Goal: Check status: Check status

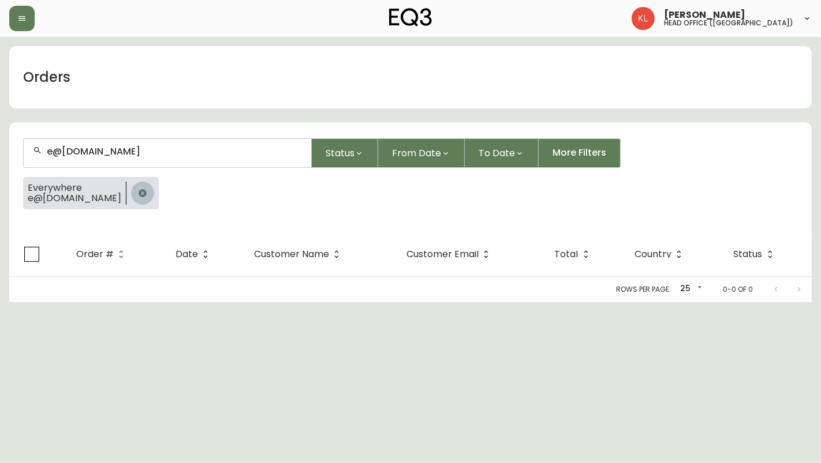
drag, startPoint x: 140, startPoint y: 193, endPoint x: 193, endPoint y: 175, distance: 56.0
click at [139, 192] on icon "button" at bounding box center [142, 193] width 9 height 9
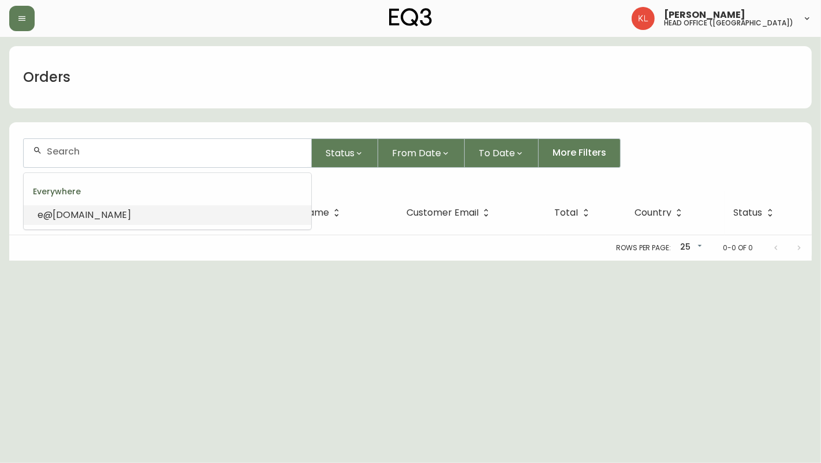
click at [133, 153] on input "text" at bounding box center [174, 151] width 255 height 11
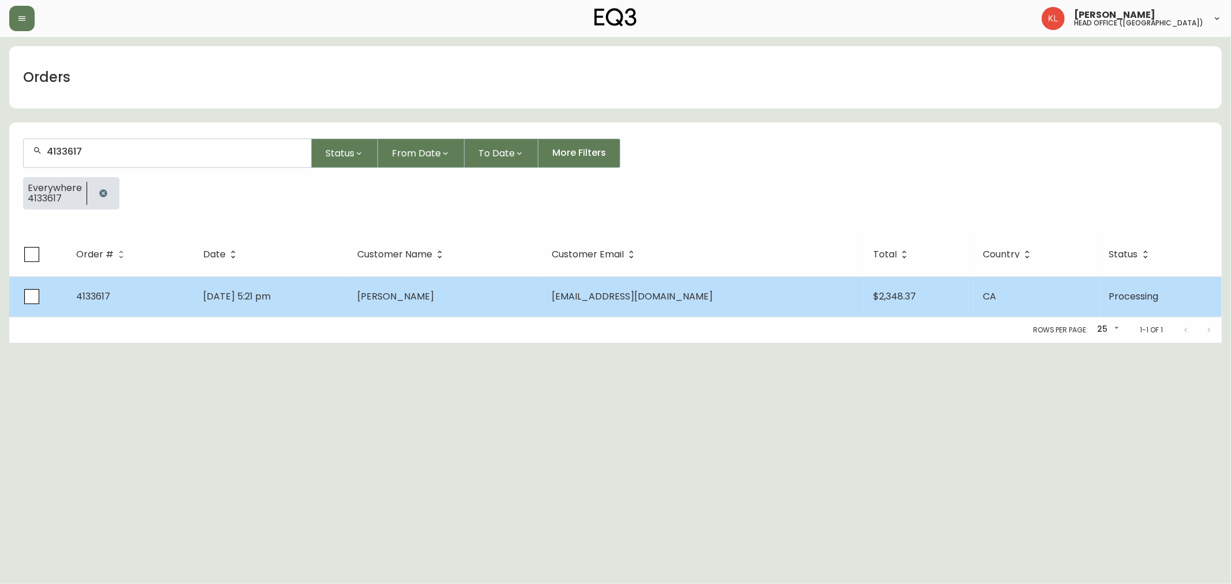
type input "4133617"
click at [283, 315] on td "[DATE] 5:21 pm" at bounding box center [271, 296] width 154 height 40
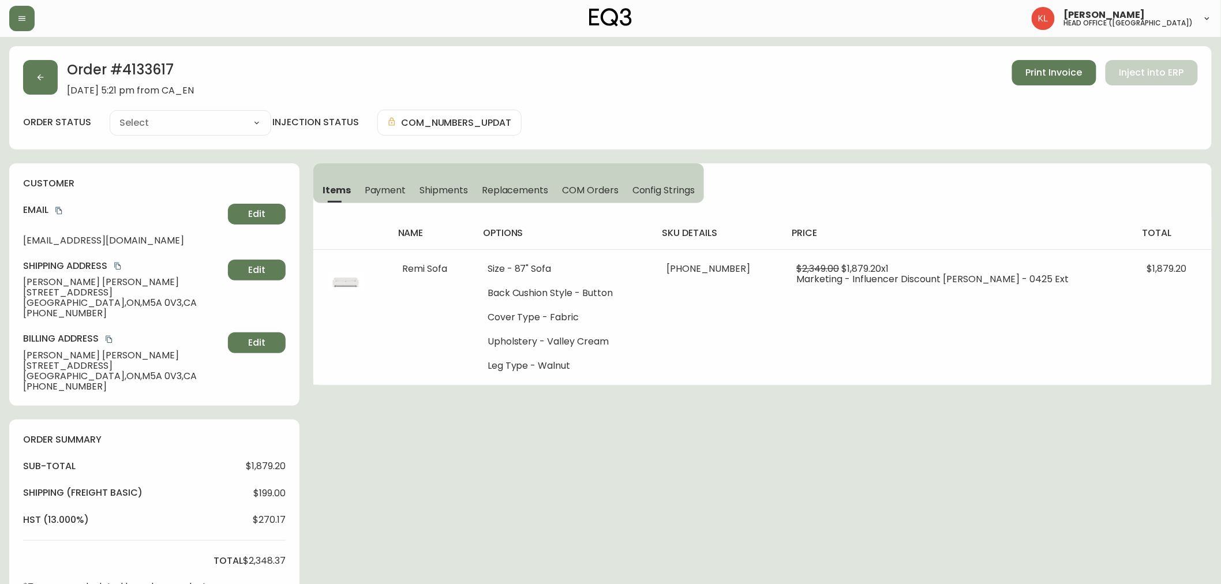
type input "Processing"
select select "PROCESSING"
drag, startPoint x: 171, startPoint y: 68, endPoint x: 123, endPoint y: 71, distance: 48.0
click at [123, 71] on h2 "Order # 4133617" at bounding box center [130, 72] width 127 height 25
copy h2 "4133617"
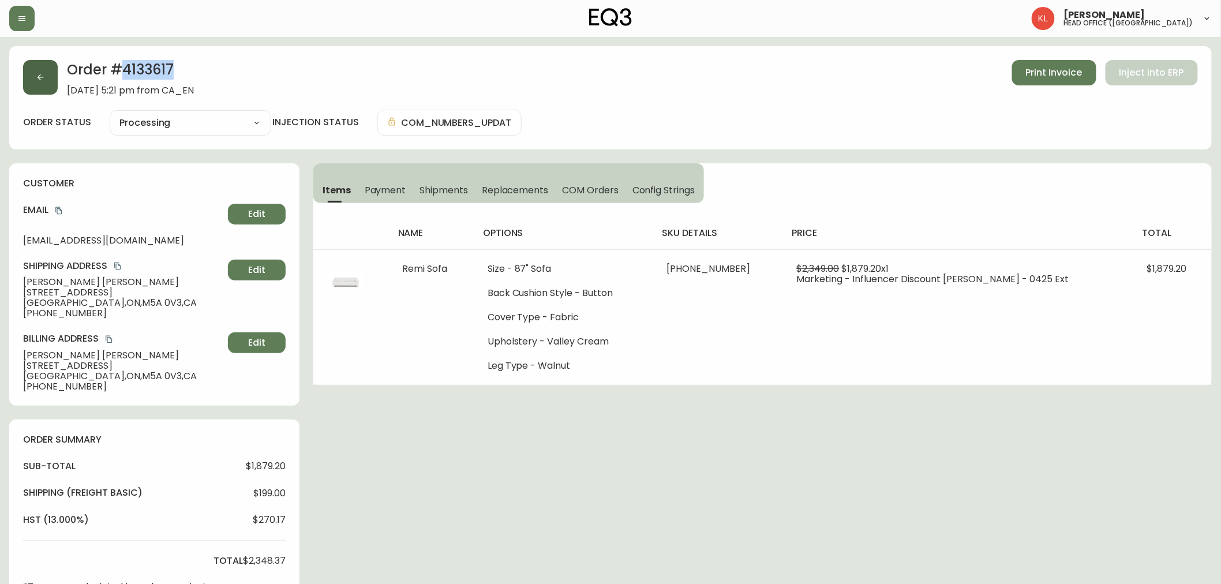
click at [33, 62] on button "button" at bounding box center [40, 77] width 35 height 35
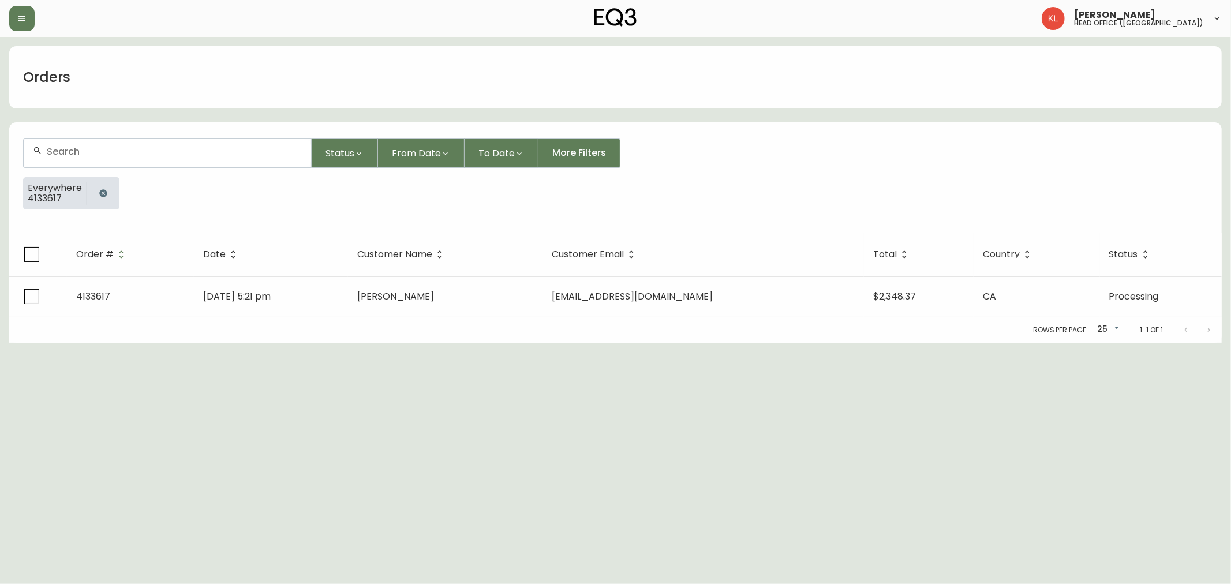
click at [102, 189] on icon "button" at bounding box center [103, 193] width 9 height 9
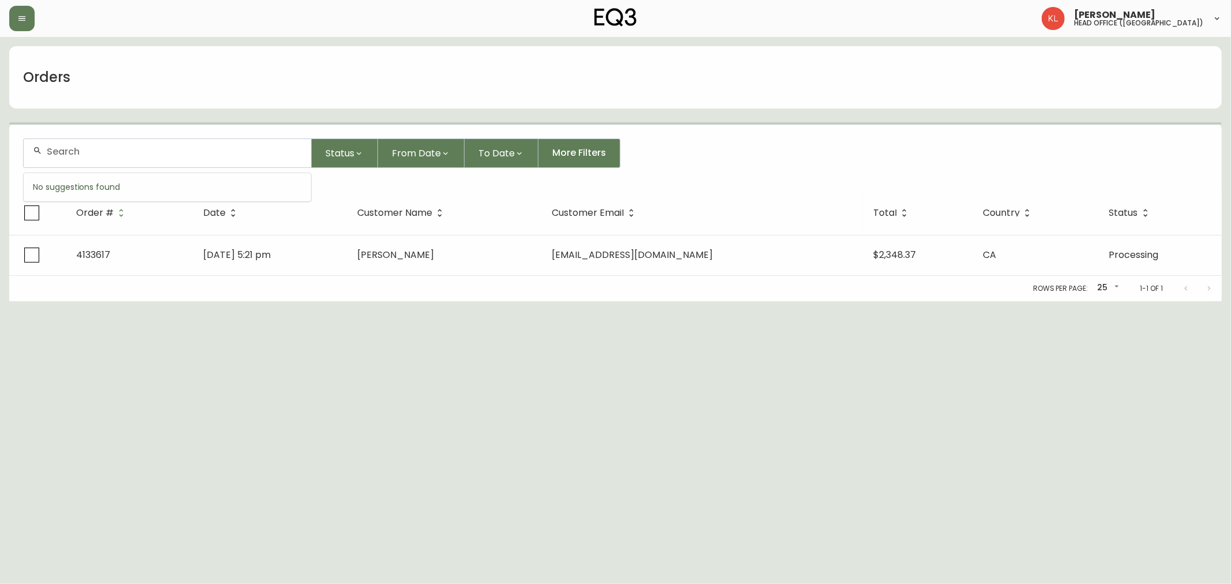
click at [99, 156] on input "text" at bounding box center [174, 151] width 255 height 11
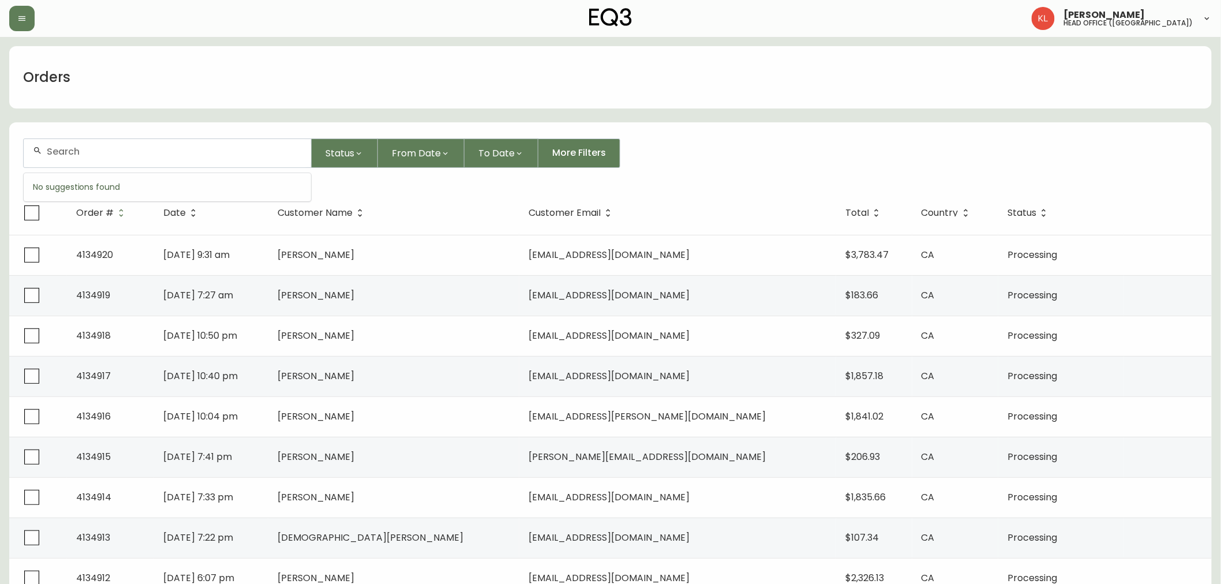
paste input "[EMAIL_ADDRESS][DOMAIN_NAME]"
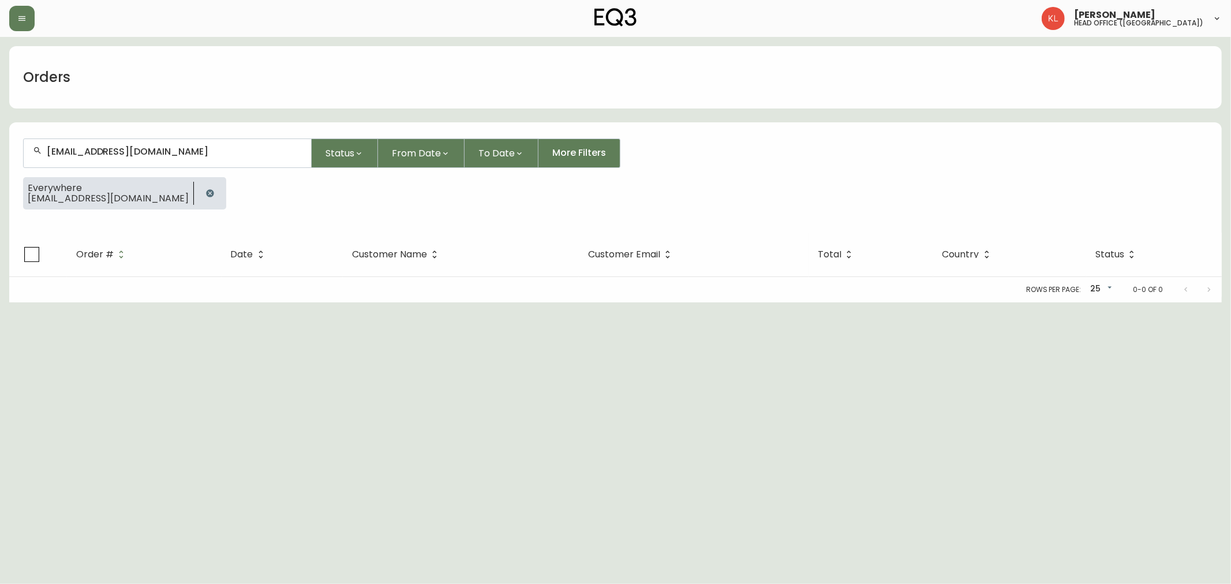
drag, startPoint x: 0, startPoint y: 108, endPoint x: 0, endPoint y: 84, distance: 24.2
click at [0, 85] on main "Orders [EMAIL_ADDRESS][DOMAIN_NAME] Status From Date To Date More Filters Every…" at bounding box center [615, 169] width 1231 height 265
paste input "[PERSON_NAME][EMAIL_ADDRESS]"
type input "[PERSON_NAME][EMAIL_ADDRESS][DOMAIN_NAME]"
drag, startPoint x: 10, startPoint y: 458, endPoint x: 47, endPoint y: 614, distance: 160.2
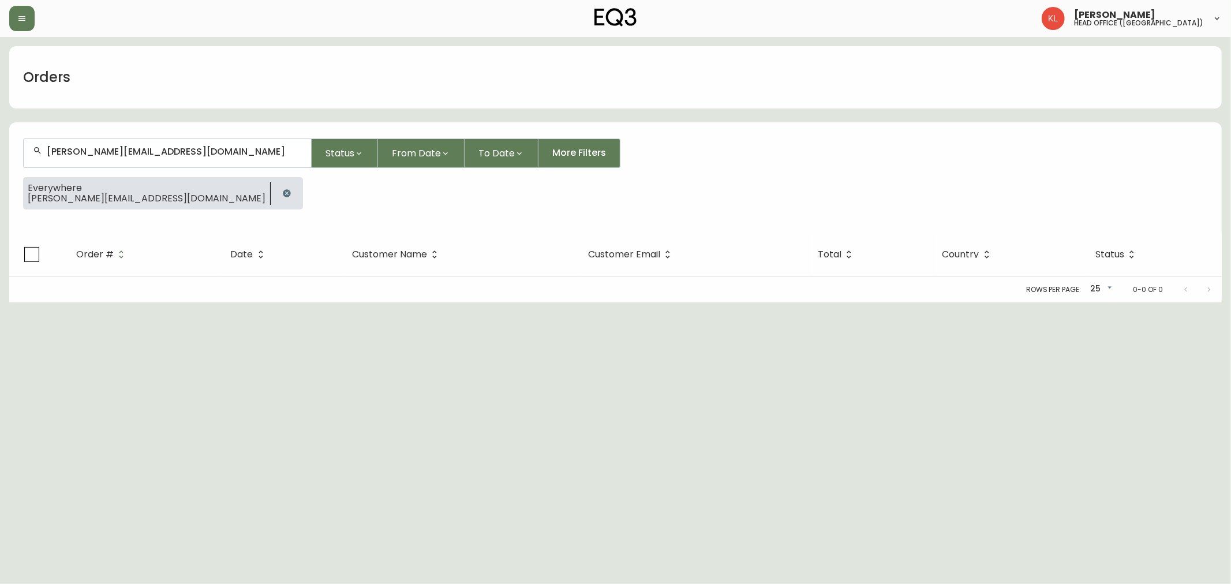
click at [110, 302] on html "[PERSON_NAME] head office ([GEOGRAPHIC_DATA]) Orders [PERSON_NAME][EMAIL_ADDRES…" at bounding box center [615, 151] width 1231 height 302
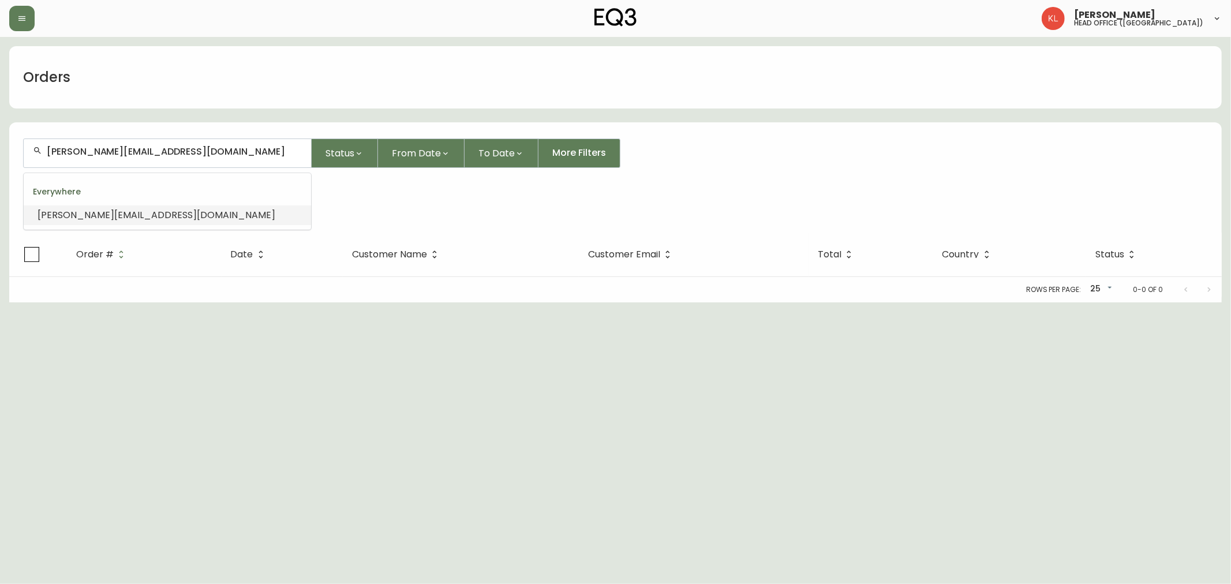
drag, startPoint x: 117, startPoint y: 168, endPoint x: 0, endPoint y: 16, distance: 191.4
click at [0, 16] on div "[PERSON_NAME] head office ([GEOGRAPHIC_DATA]) Orders [PERSON_NAME][EMAIL_ADDRES…" at bounding box center [615, 151] width 1231 height 302
paste input "4105359"
type input "4105359"
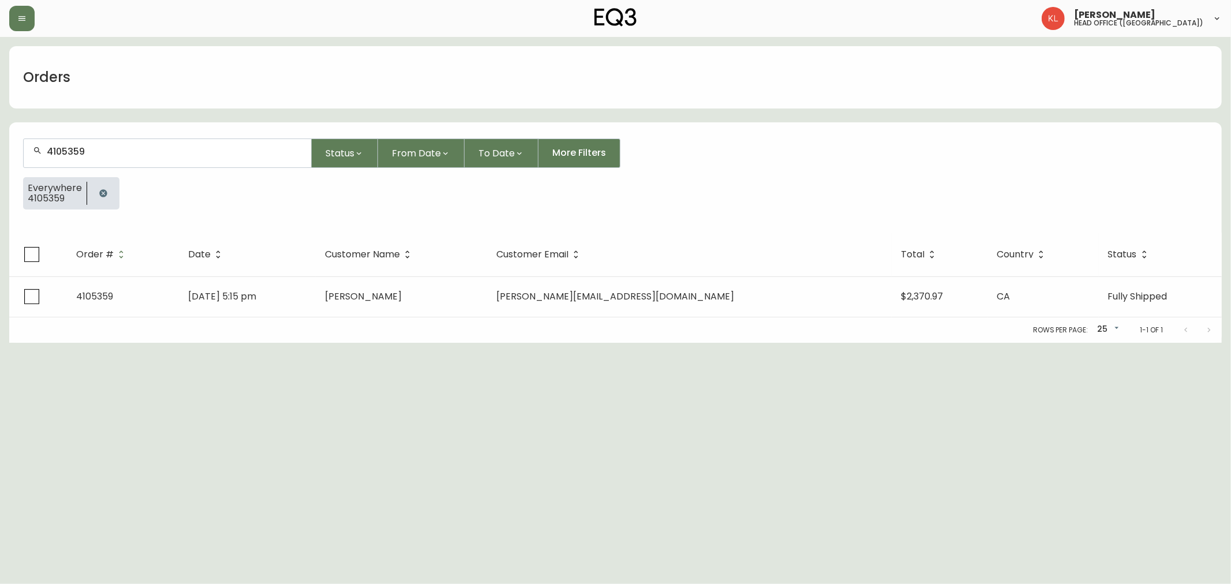
type input "4105359"
click at [609, 297] on span "[PERSON_NAME][EMAIL_ADDRESS][DOMAIN_NAME]" at bounding box center [615, 296] width 238 height 13
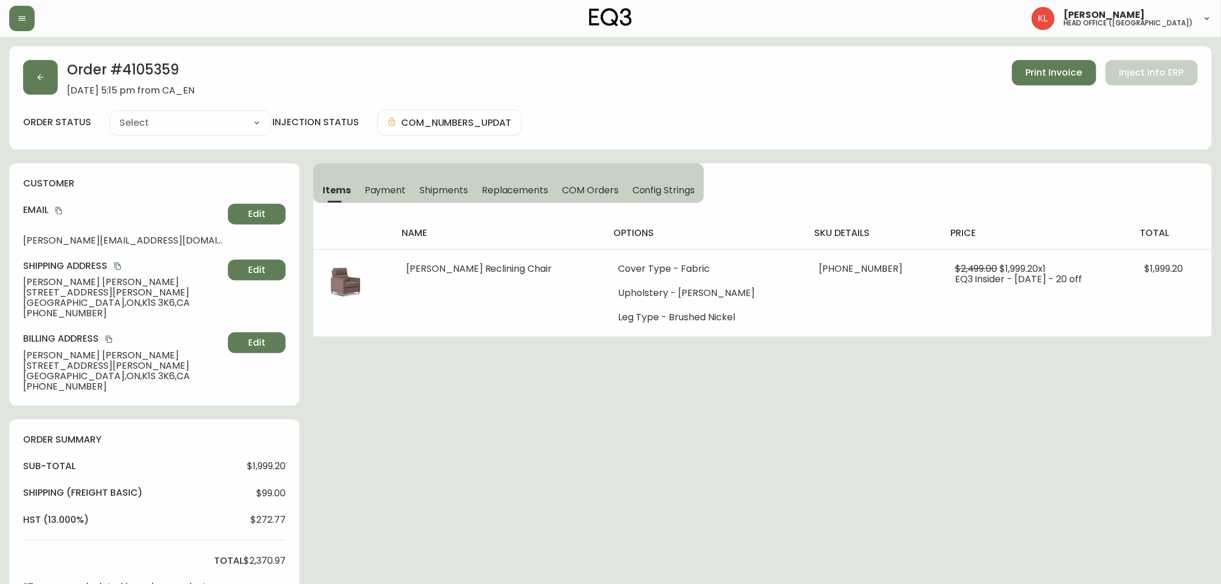
type input "Fully Shipped"
select select "FULLY_SHIPPED"
drag, startPoint x: 14, startPoint y: 61, endPoint x: 21, endPoint y: 71, distance: 12.5
click at [14, 61] on div "Order # 4105359 [DATE] 5:15 pm from CA_EN Print Invoice Inject into ERP order s…" at bounding box center [610, 97] width 1203 height 103
click at [31, 85] on button "button" at bounding box center [40, 77] width 35 height 35
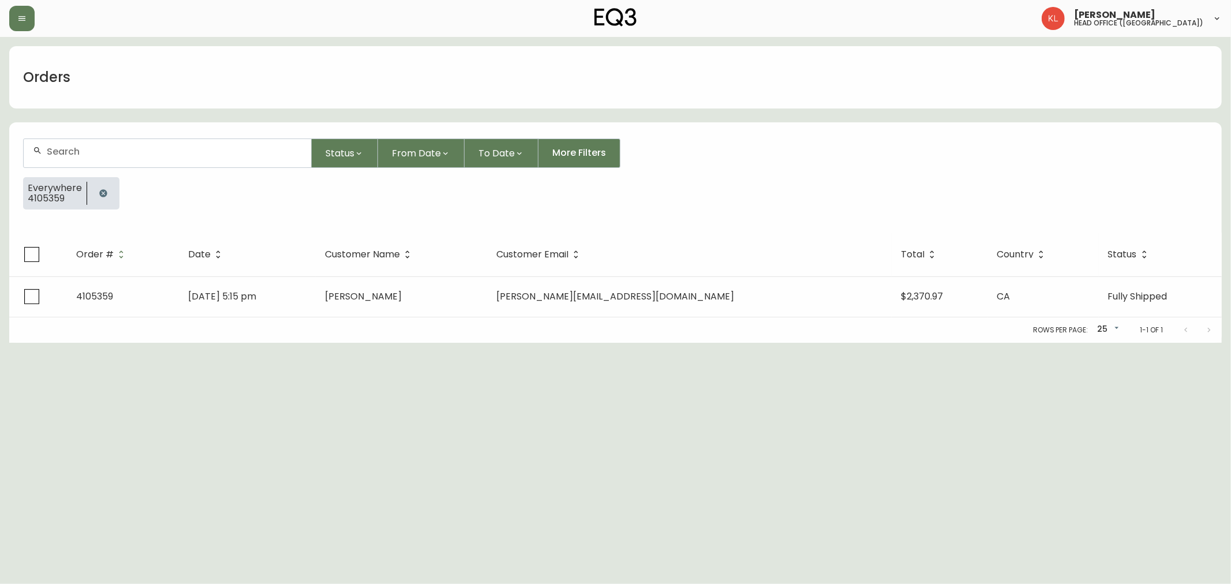
click at [106, 195] on icon "button" at bounding box center [103, 193] width 9 height 9
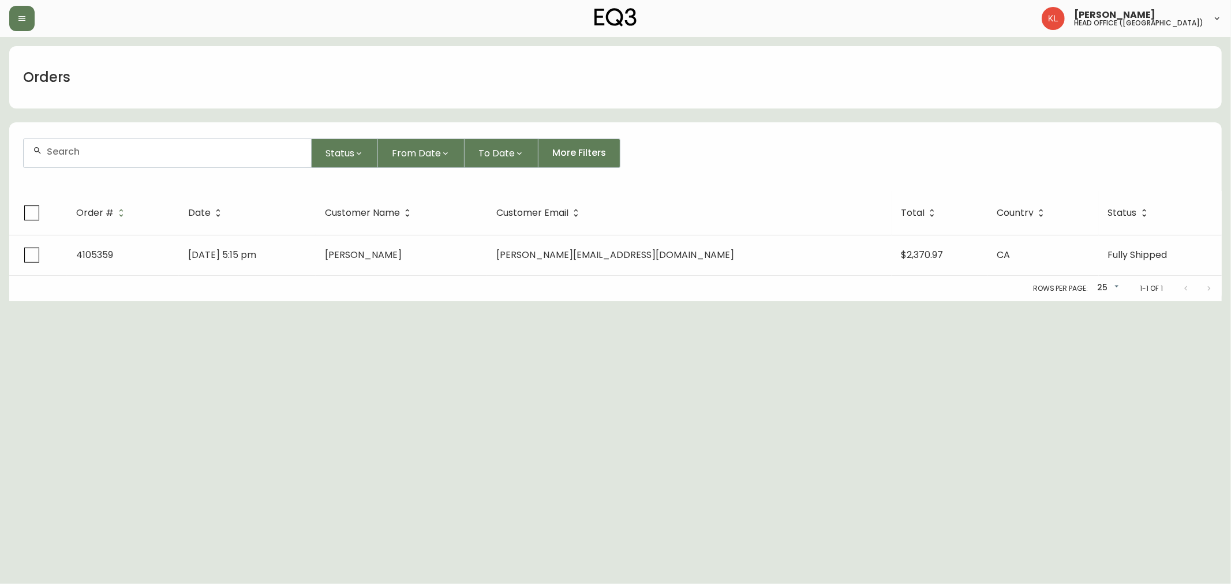
click at [110, 147] on input "text" at bounding box center [174, 151] width 255 height 11
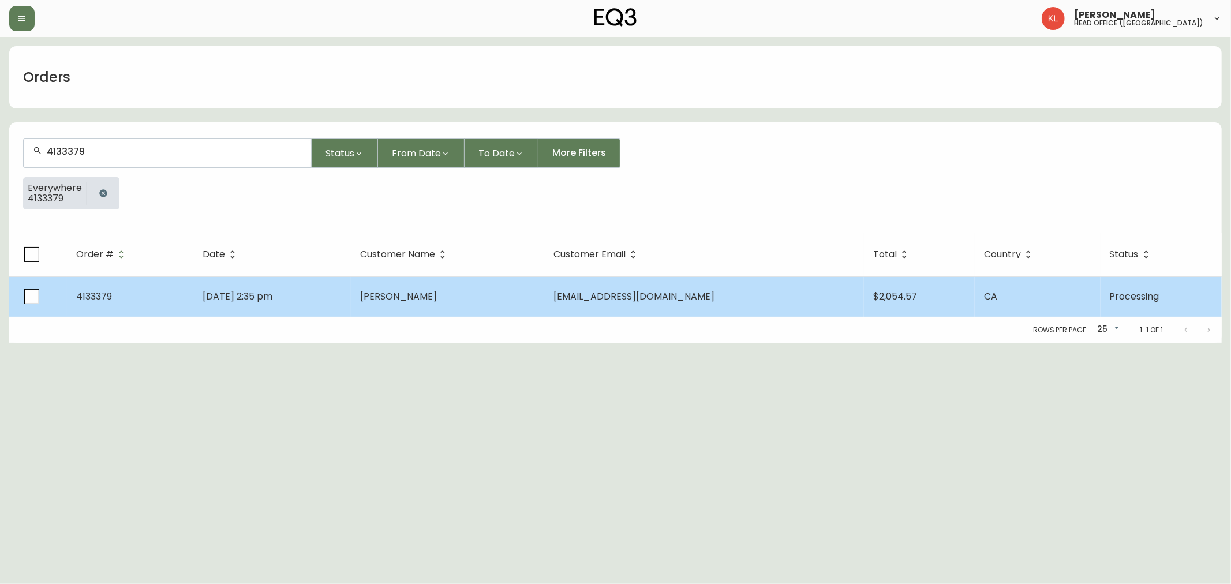
type input "4133379"
click at [437, 312] on td "[PERSON_NAME]" at bounding box center [447, 296] width 193 height 40
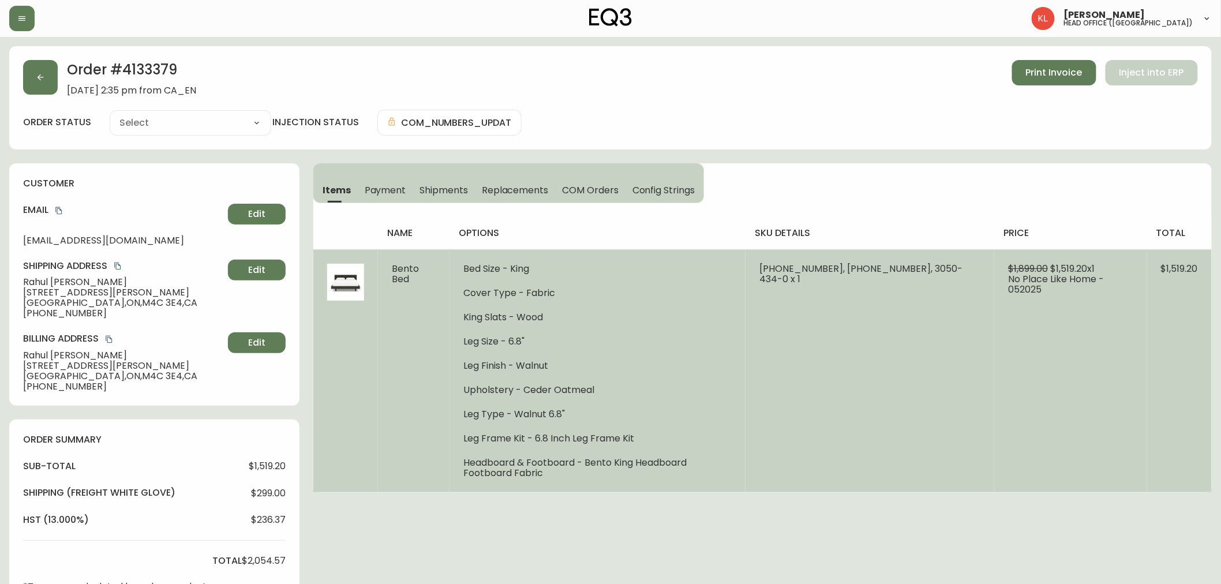
type input "Processing"
select select "PROCESSING"
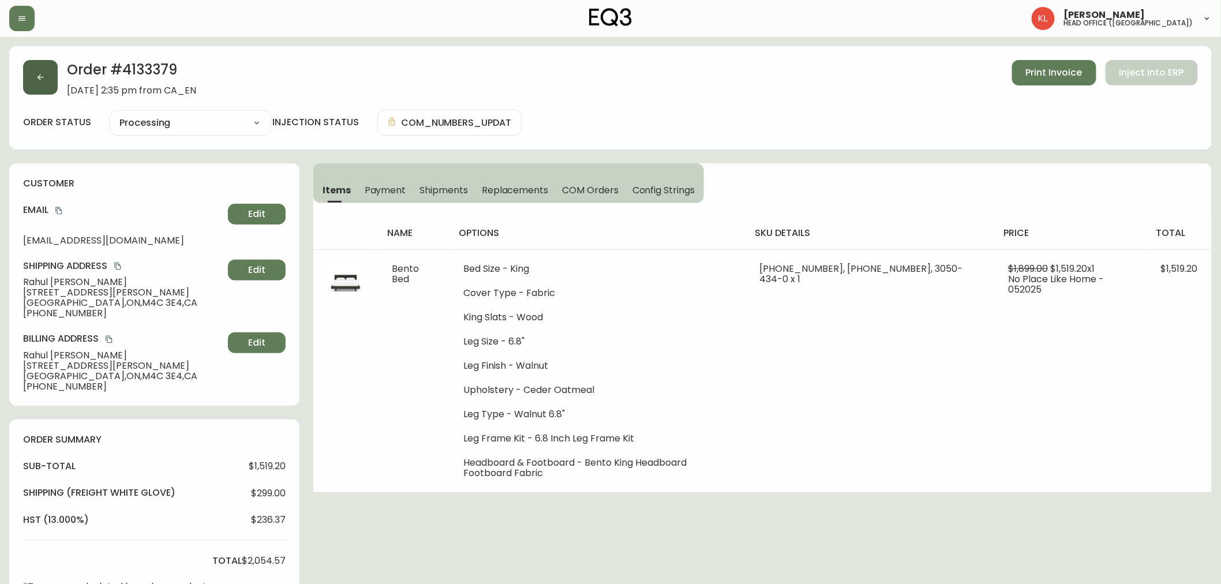
click at [43, 85] on button "button" at bounding box center [40, 77] width 35 height 35
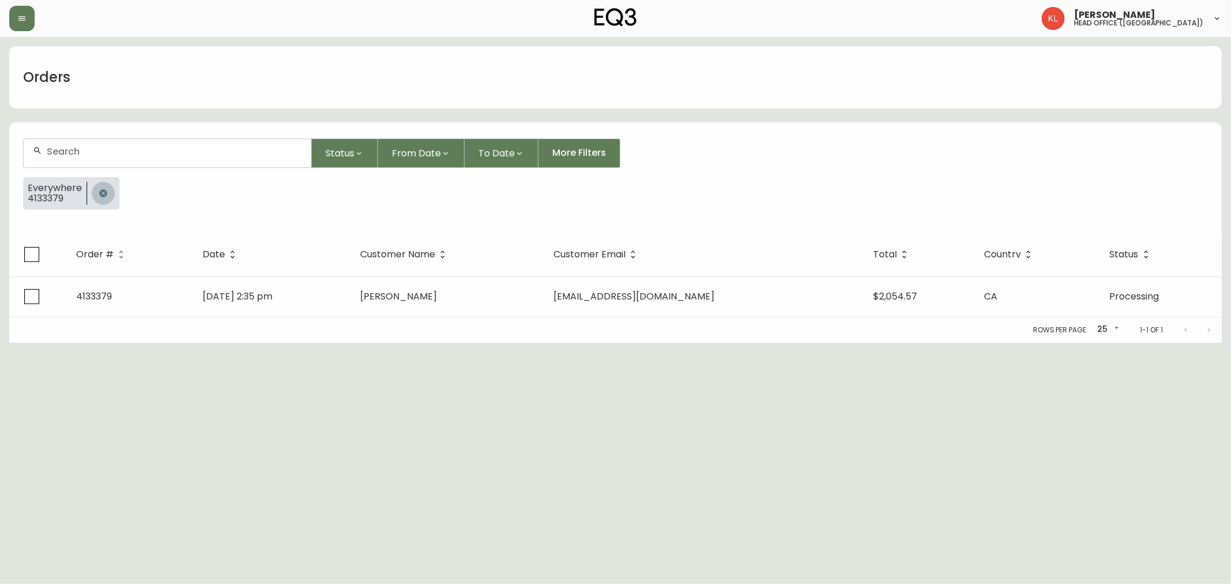
click at [101, 186] on button "button" at bounding box center [103, 193] width 23 height 23
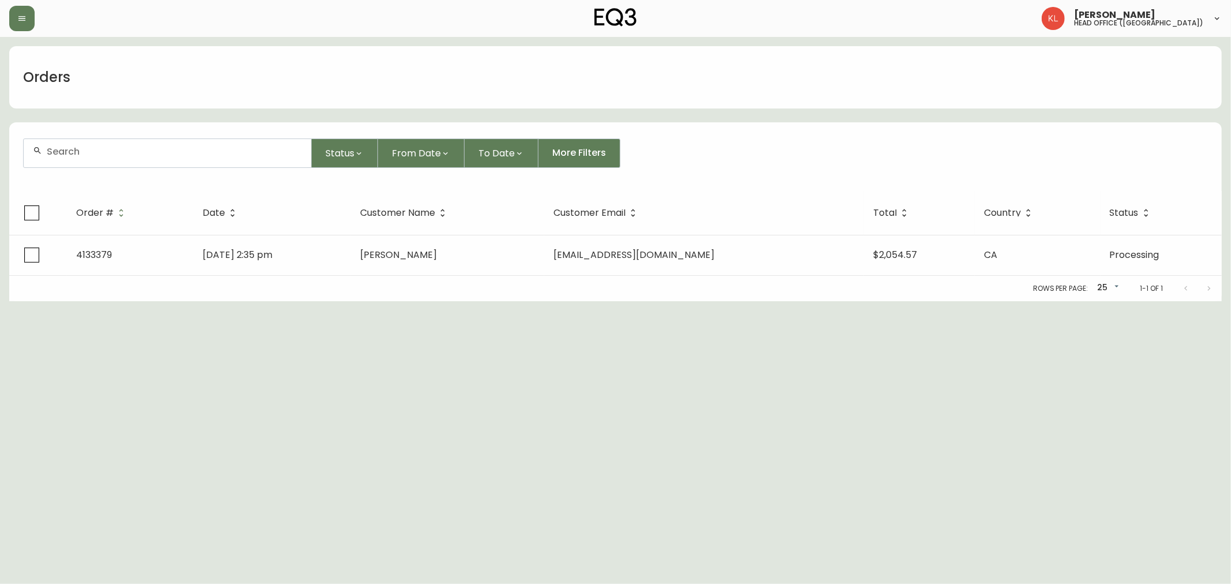
click at [113, 153] on input "text" at bounding box center [174, 151] width 255 height 11
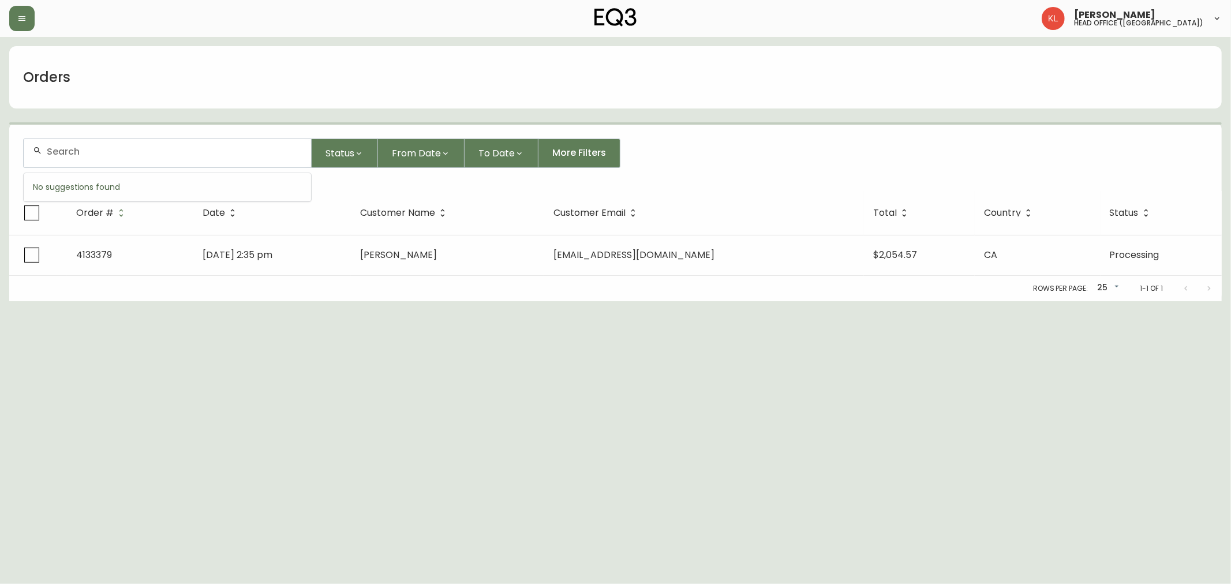
paste input "4134394"
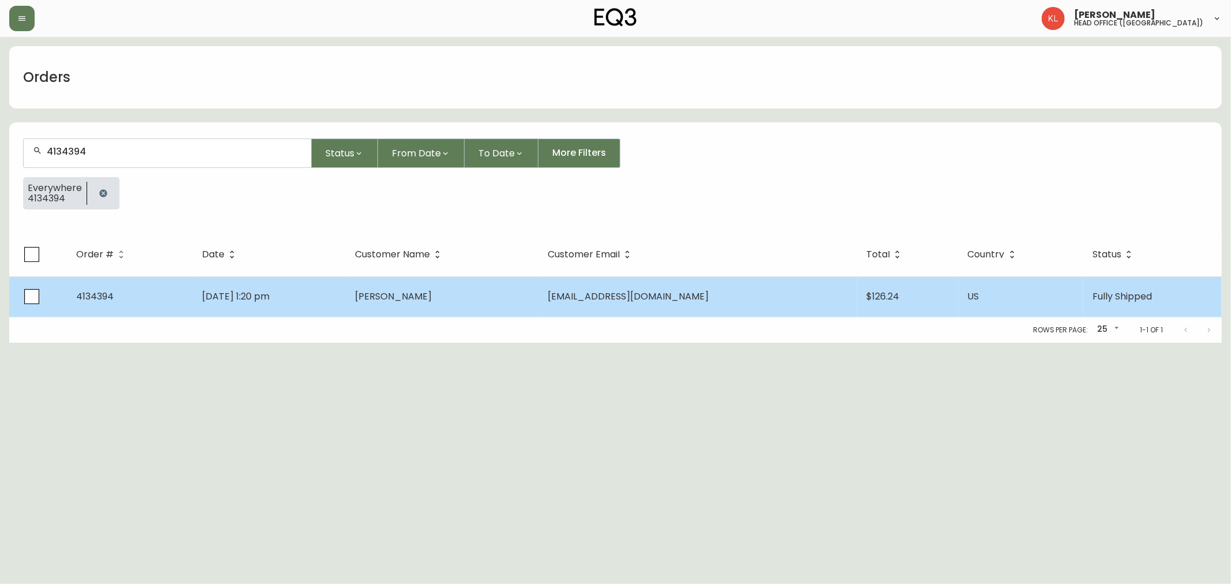
type input "4134394"
click at [410, 295] on span "[PERSON_NAME]" at bounding box center [393, 296] width 77 height 13
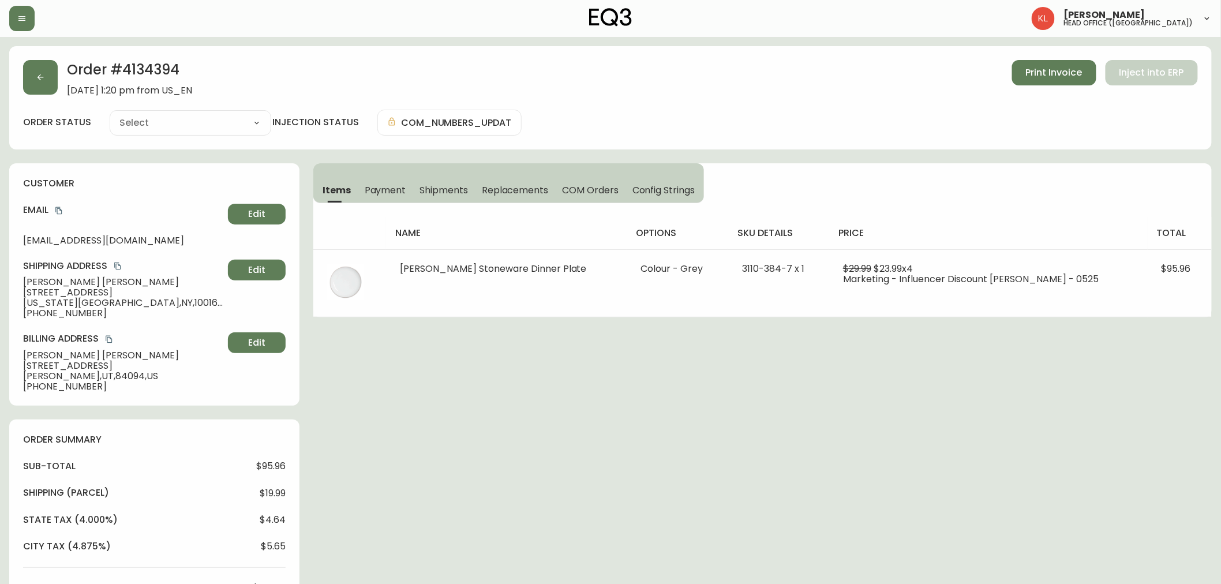
type input "Fully Shipped"
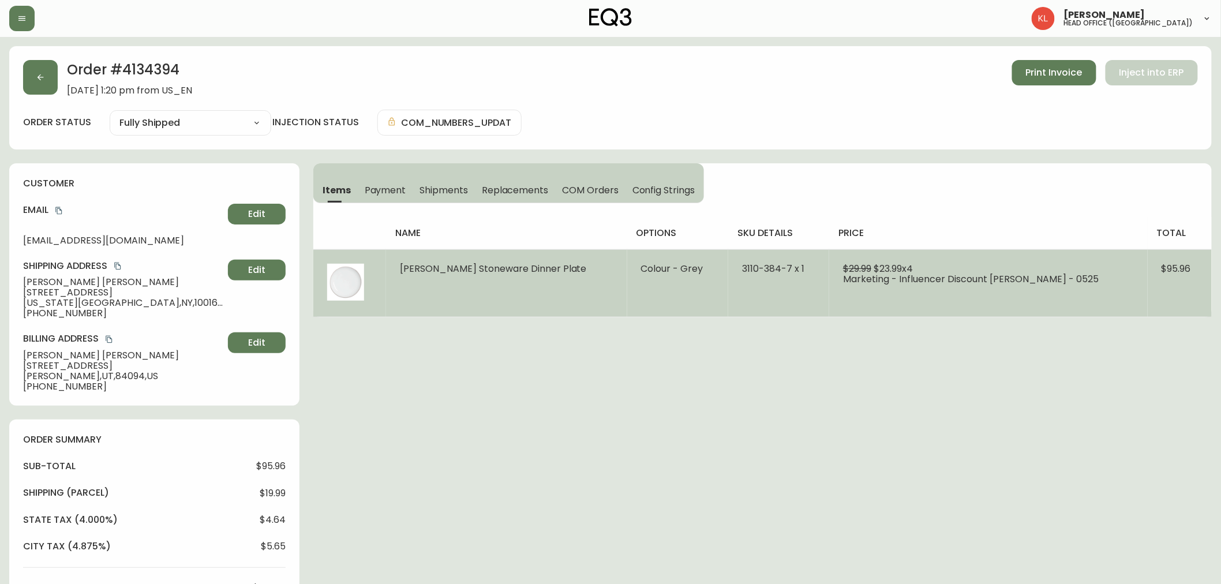
select select "FULLY_SHIPPED"
drag, startPoint x: 775, startPoint y: 267, endPoint x: 722, endPoint y: 270, distance: 53.2
click at [728, 270] on td "3110-384-7 x 1" at bounding box center [778, 283] width 101 height 68
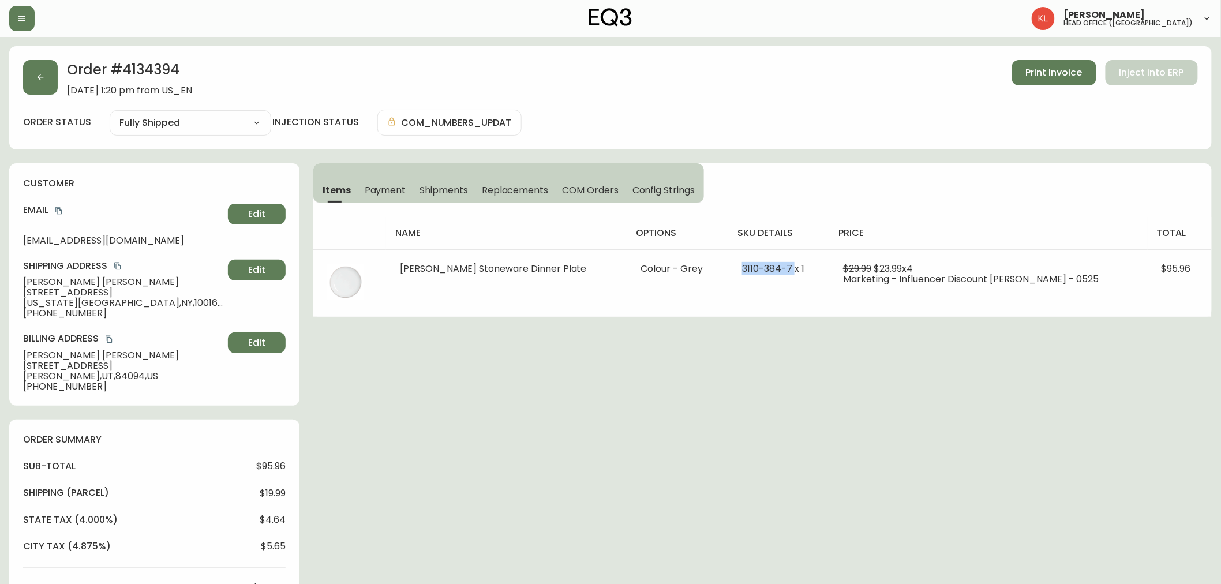
copy span "[PHONE_NUMBER]"
click at [29, 77] on button "button" at bounding box center [40, 77] width 35 height 35
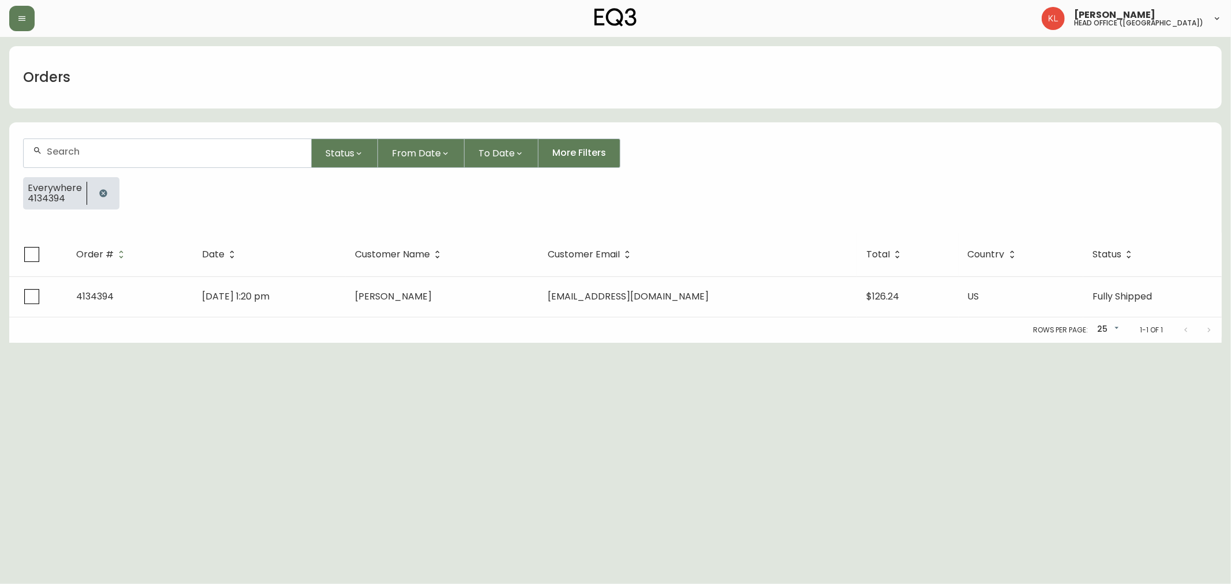
drag, startPoint x: 96, startPoint y: 194, endPoint x: 99, endPoint y: 182, distance: 12.5
click at [99, 193] on icon "button" at bounding box center [103, 193] width 9 height 9
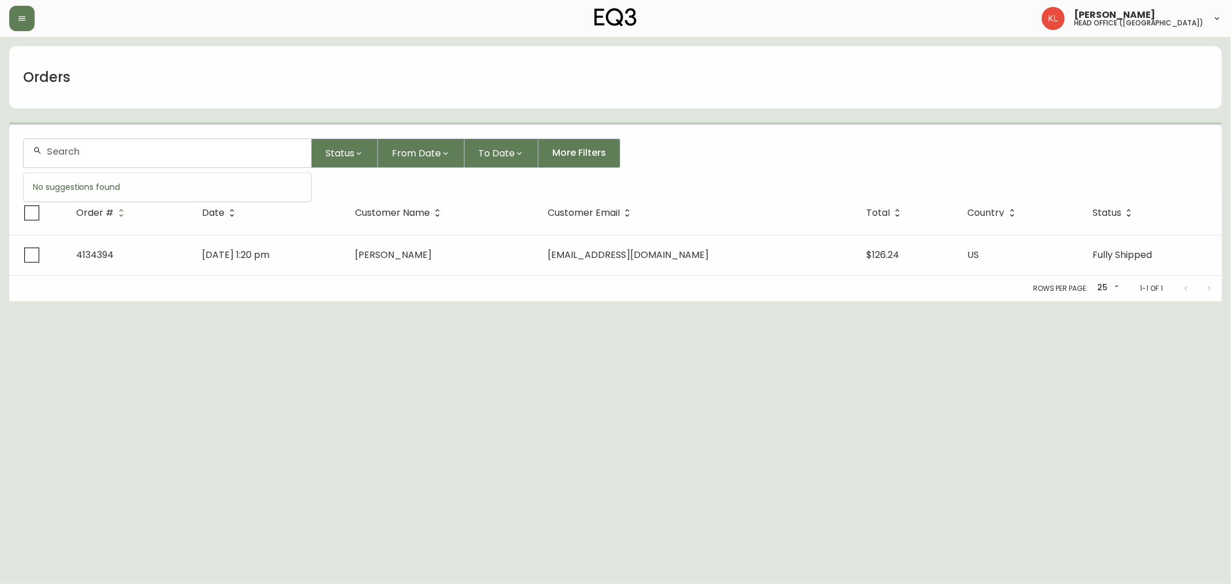
click at [115, 151] on input "text" at bounding box center [174, 151] width 255 height 11
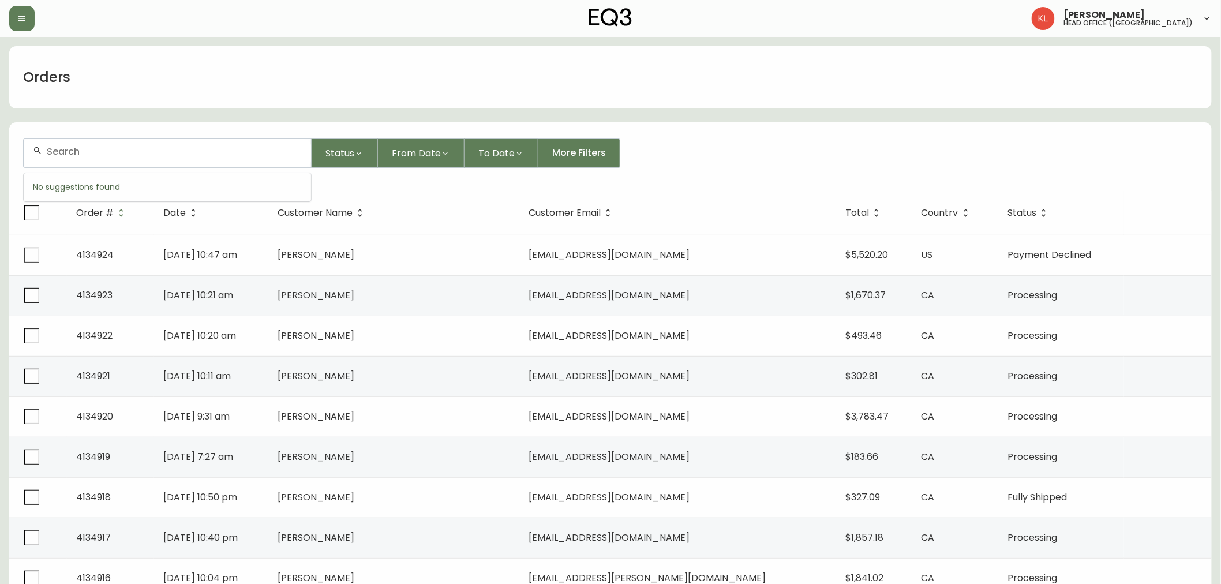
paste input "421496"
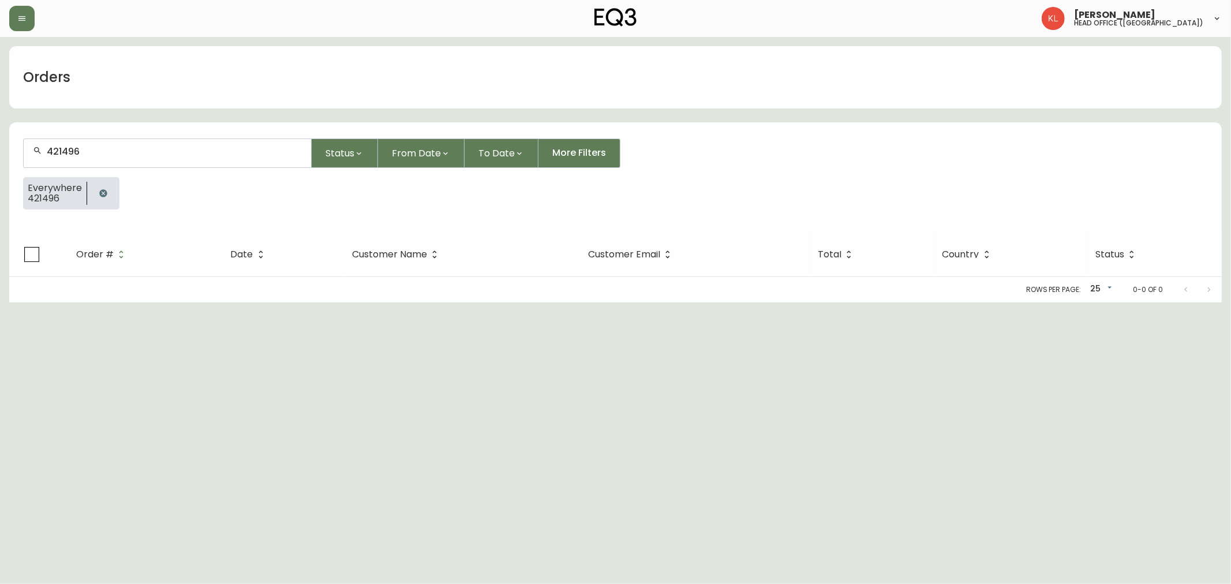
type input "421496"
